Goal: Book appointment/travel/reservation

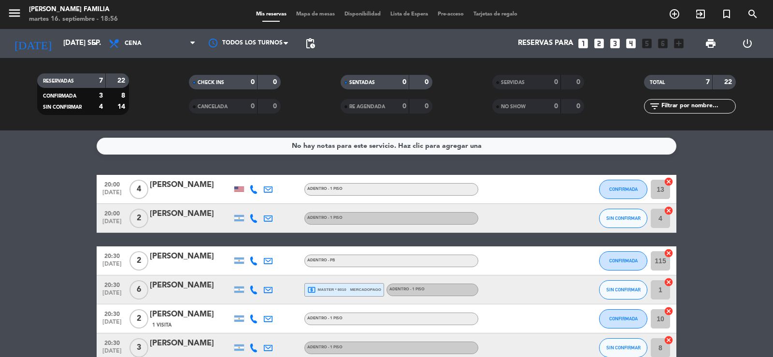
scroll to position [5, 0]
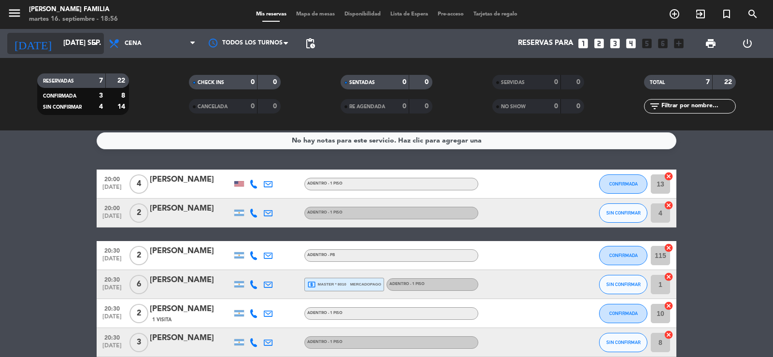
click at [58, 42] on input "[DATE] sep." at bounding box center [104, 43] width 93 height 18
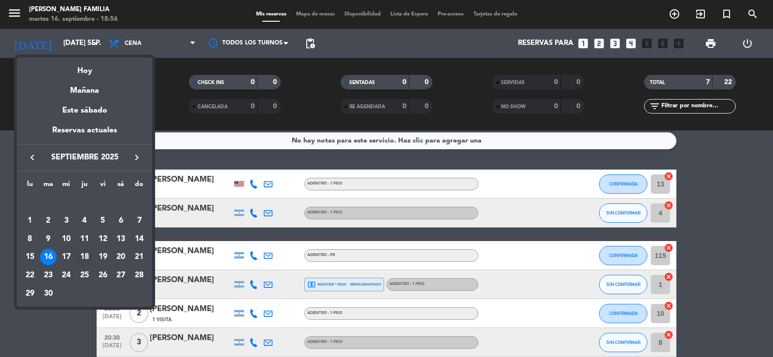
click at [81, 255] on div "18" at bounding box center [84, 257] width 16 height 16
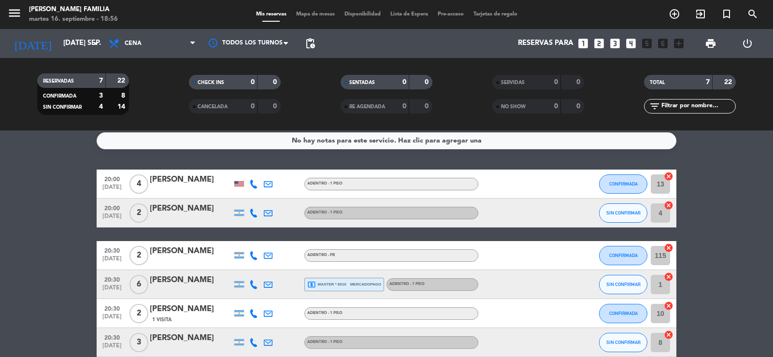
type input "[DEMOGRAPHIC_DATA] [DATE]"
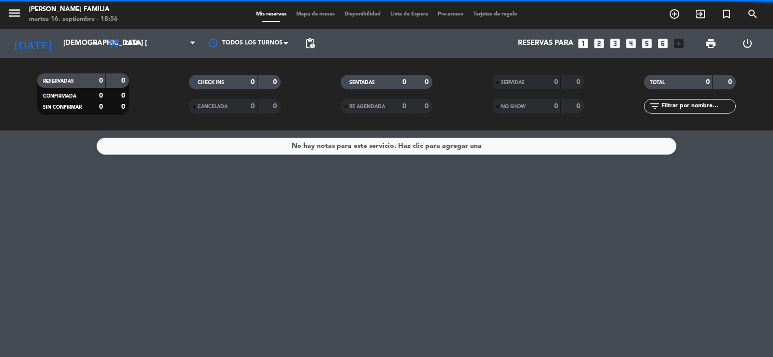
scroll to position [0, 0]
click at [304, 15] on span "Mapa de mesas" at bounding box center [315, 14] width 48 height 5
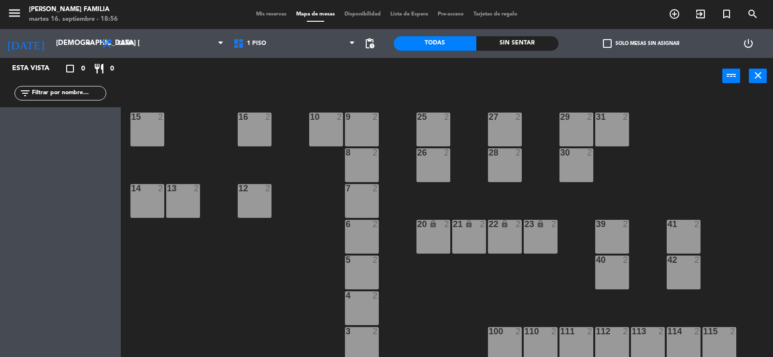
click at [629, 132] on div "9 2 10 2 15 2 16 2 25 2 27 2 29 2 31 2 8 2 26 2 28 2 30 2 7 2 12 2 13 2 14 2 6 …" at bounding box center [451, 226] width 645 height 263
click at [605, 125] on div "31 2" at bounding box center [612, 130] width 34 height 34
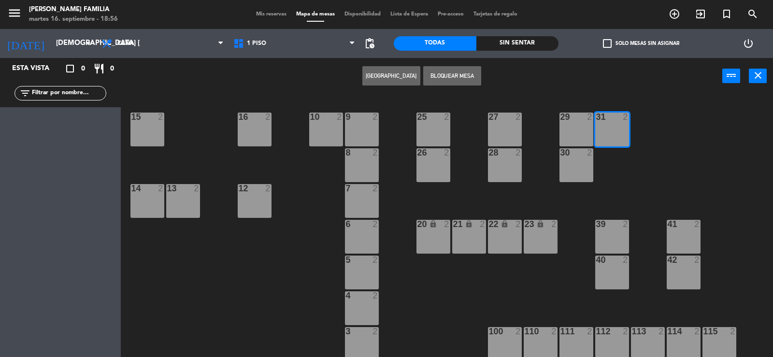
click at [401, 73] on button "[GEOGRAPHIC_DATA]" at bounding box center [391, 75] width 58 height 19
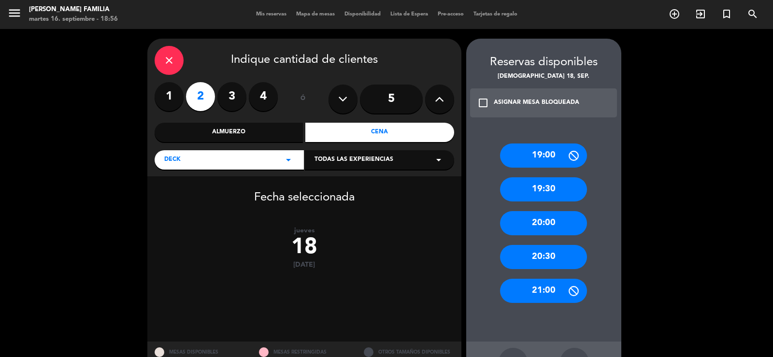
click at [537, 222] on div "20:00" at bounding box center [543, 223] width 87 height 24
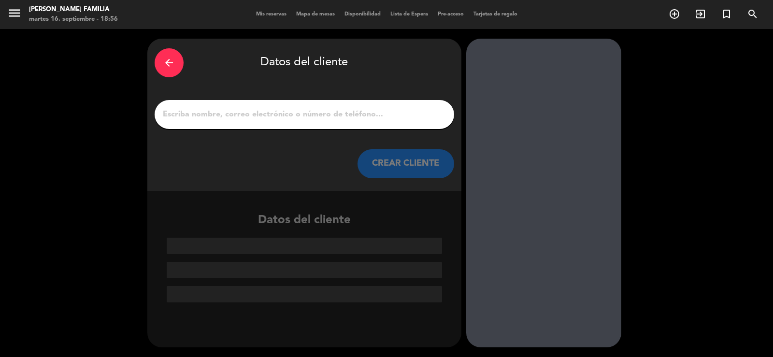
click at [266, 118] on input "1" at bounding box center [304, 115] width 285 height 14
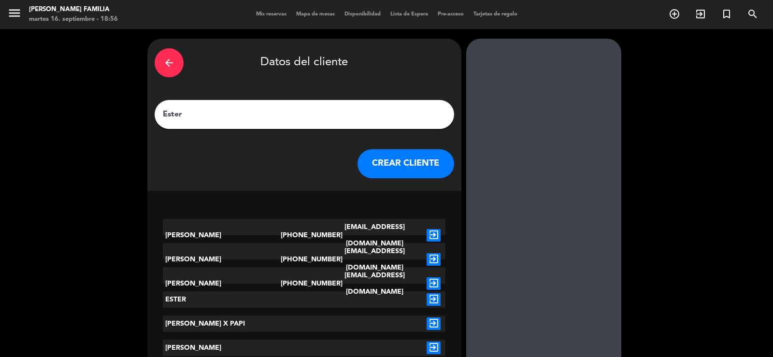
type input "Ester"
click at [427, 162] on button "CREAR CLIENTE" at bounding box center [406, 163] width 97 height 29
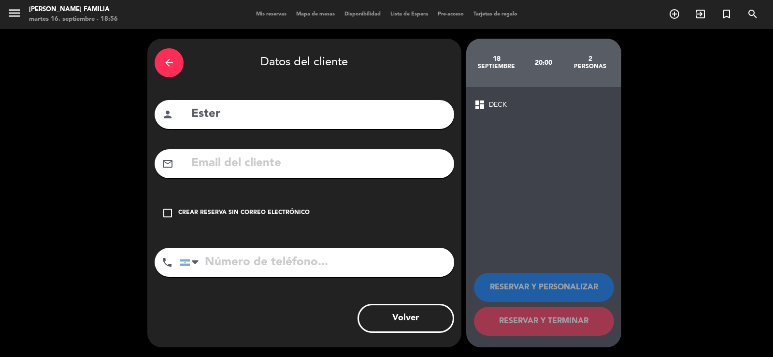
click at [234, 209] on div "Crear reserva sin correo electrónico" at bounding box center [243, 213] width 131 height 10
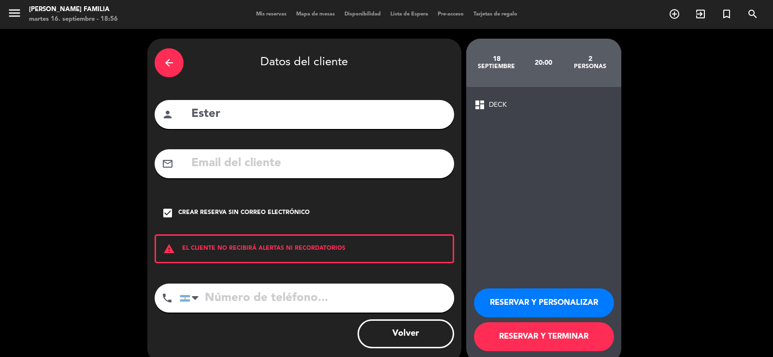
click at [549, 333] on button "RESERVAR Y TERMINAR" at bounding box center [544, 336] width 140 height 29
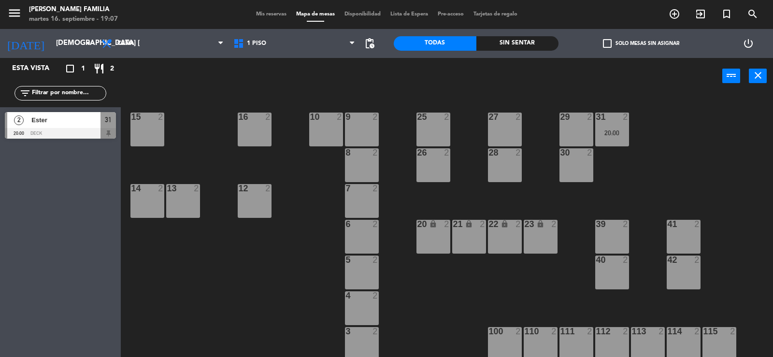
click at [273, 9] on div "menu [PERSON_NAME] FAMILIA martes 16. septiembre - 19:07 Mis reservas Mapa de m…" at bounding box center [386, 14] width 773 height 29
click at [272, 11] on div "Mis reservas Mapa de mesas Disponibilidad Lista de Espera Pre-acceso Tarjetas d…" at bounding box center [386, 14] width 271 height 9
click at [257, 11] on div "Mis reservas Mapa de mesas Disponibilidad Lista de Espera Pre-acceso Tarjetas d…" at bounding box center [386, 14] width 271 height 9
click at [265, 12] on span "Mis reservas" at bounding box center [271, 14] width 40 height 5
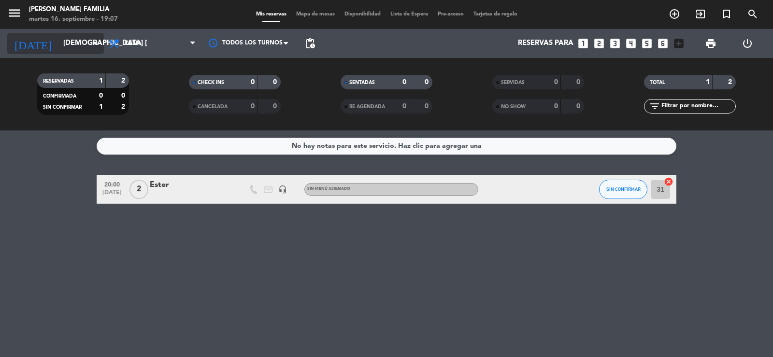
click at [69, 44] on input "[DEMOGRAPHIC_DATA] [DATE]" at bounding box center [104, 43] width 93 height 18
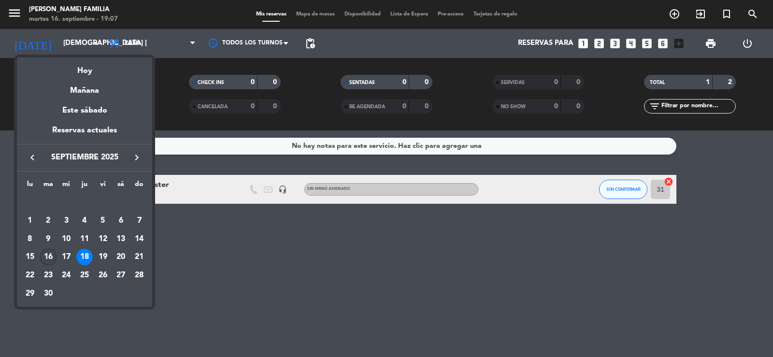
click at [51, 257] on div "16" at bounding box center [48, 257] width 16 height 16
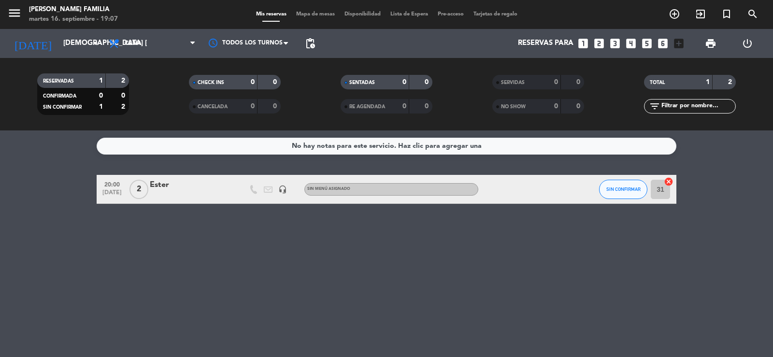
type input "[DATE] sep."
